Goal: Information Seeking & Learning: Understand process/instructions

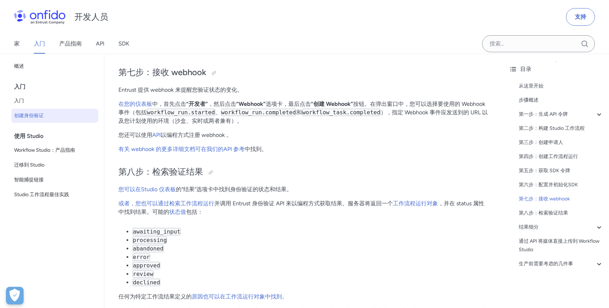
click at [413, 54] on div "开发人员 支持 家 入门 产品指南 API SDK" at bounding box center [304, 27] width 609 height 54
